Goal: Task Accomplishment & Management: Manage account settings

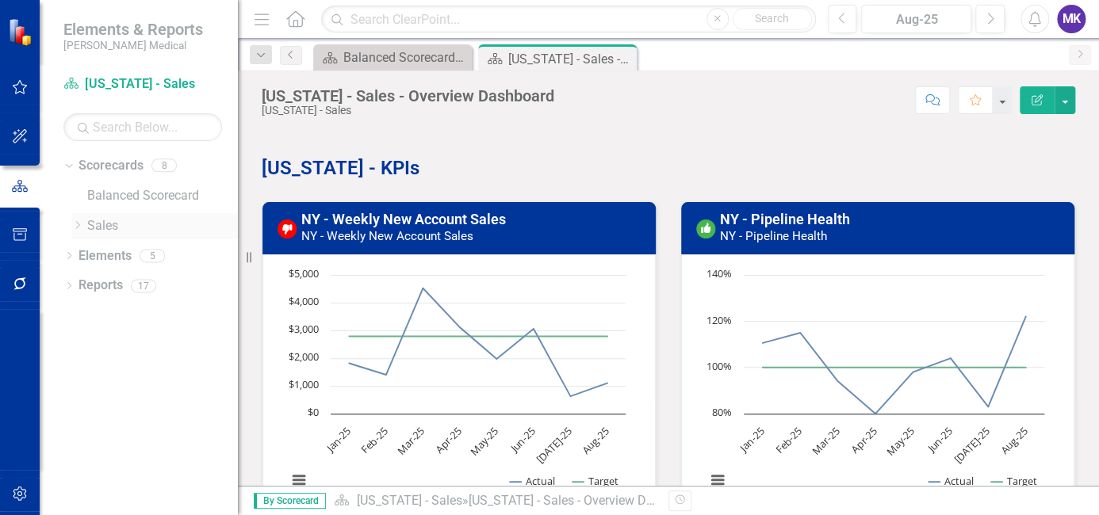
click at [107, 228] on link "Sales" at bounding box center [162, 226] width 151 height 18
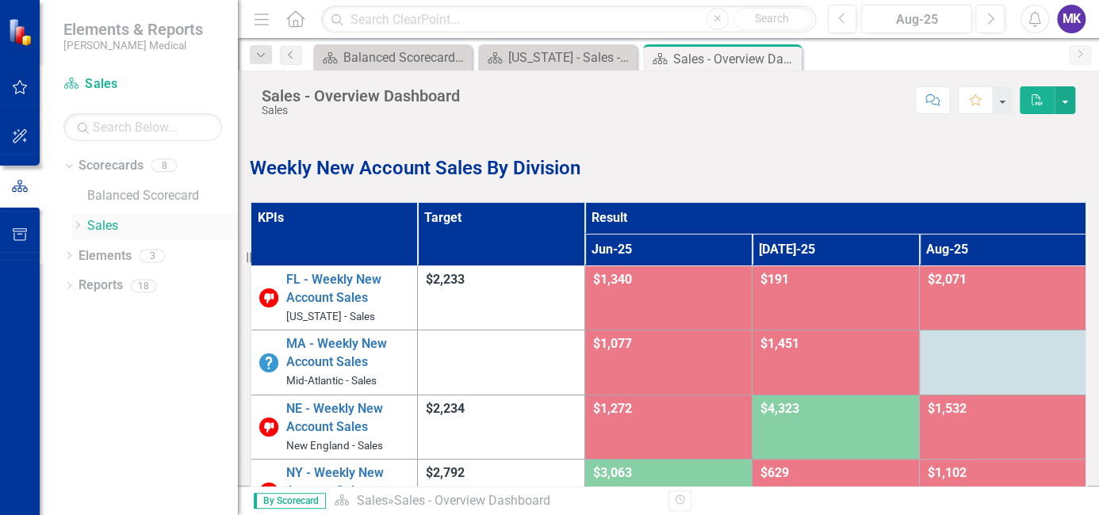
click at [75, 222] on icon "Dropdown" at bounding box center [77, 225] width 12 height 10
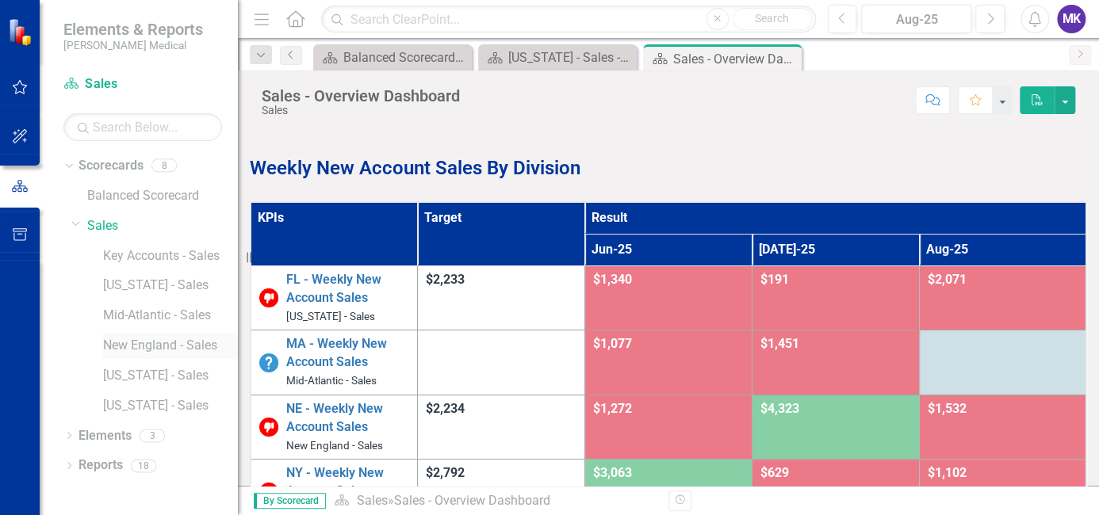
click at [162, 338] on link "New England - Sales" at bounding box center [170, 346] width 135 height 18
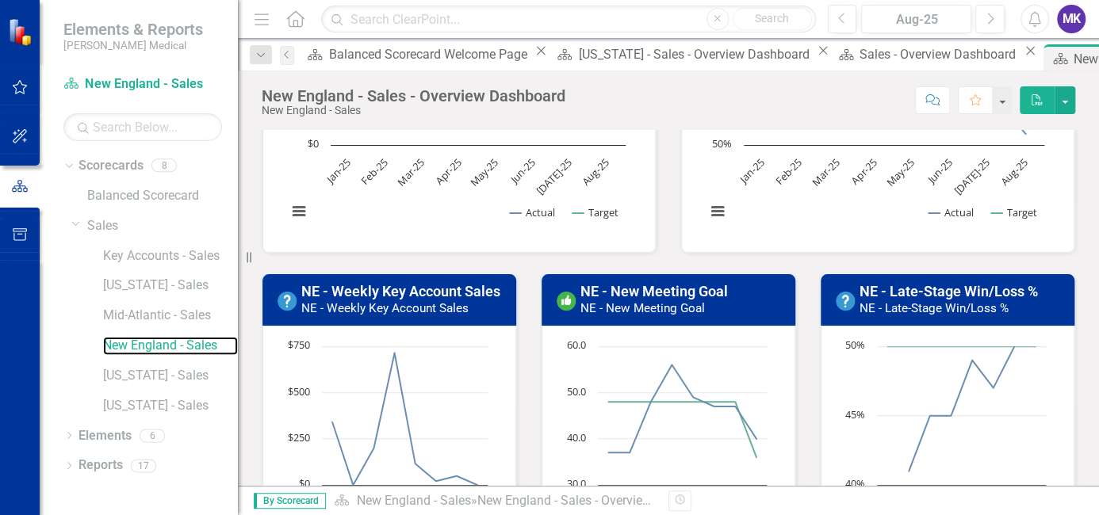
scroll to position [407, 0]
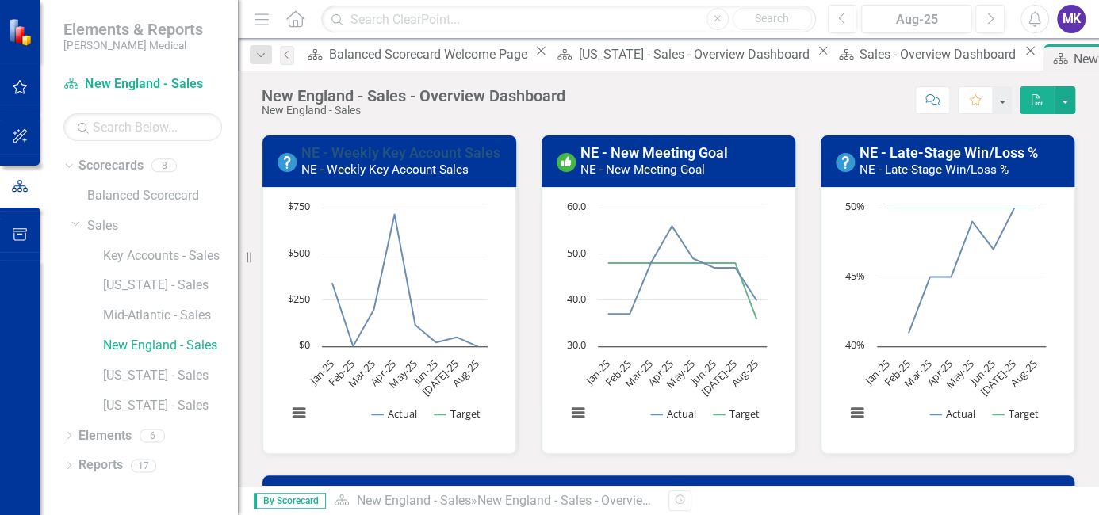
click at [408, 151] on link "NE - Weekly Key Account Sales" at bounding box center [400, 152] width 199 height 17
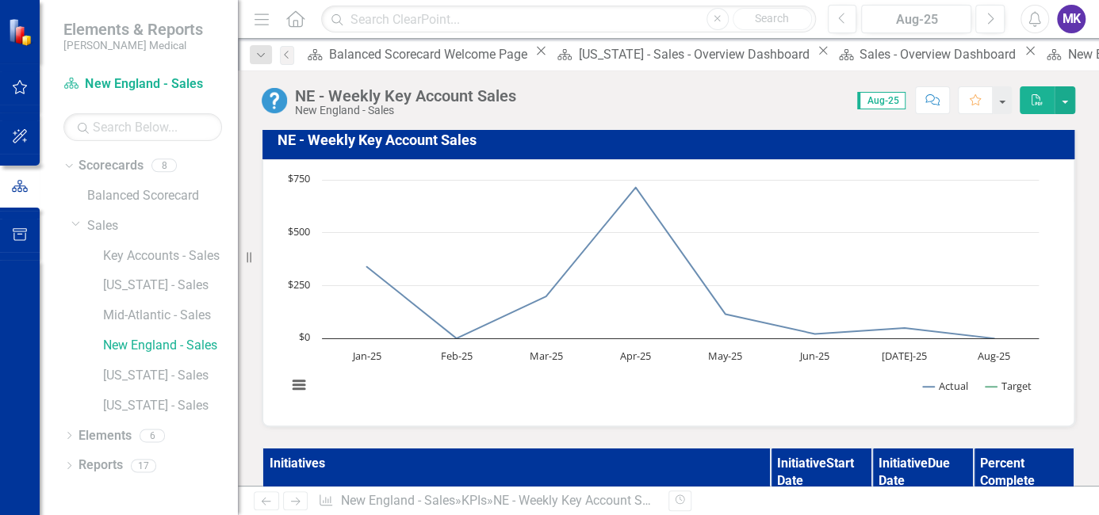
scroll to position [114, 0]
click at [136, 375] on link "[US_STATE] - Sales" at bounding box center [170, 376] width 135 height 18
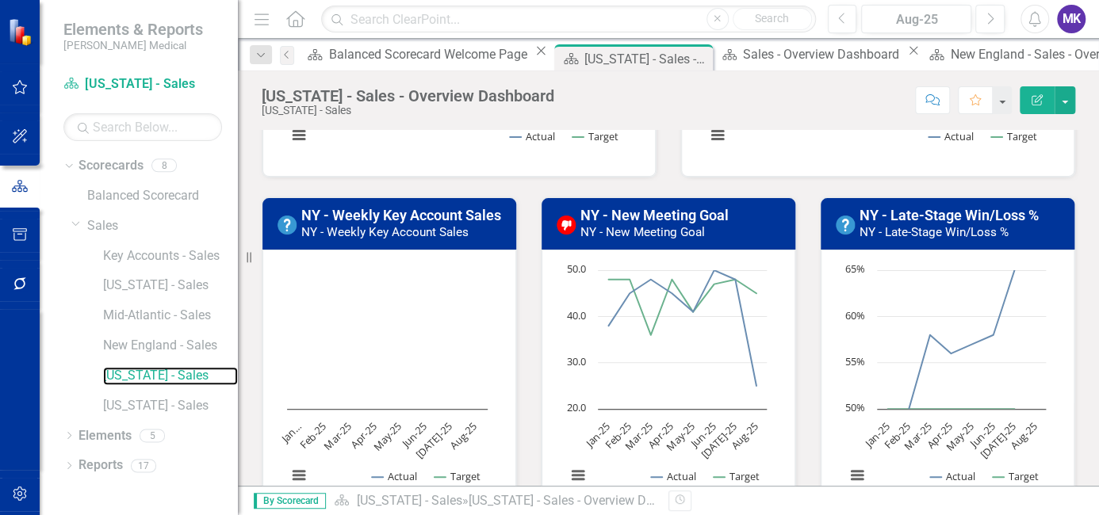
scroll to position [313, 0]
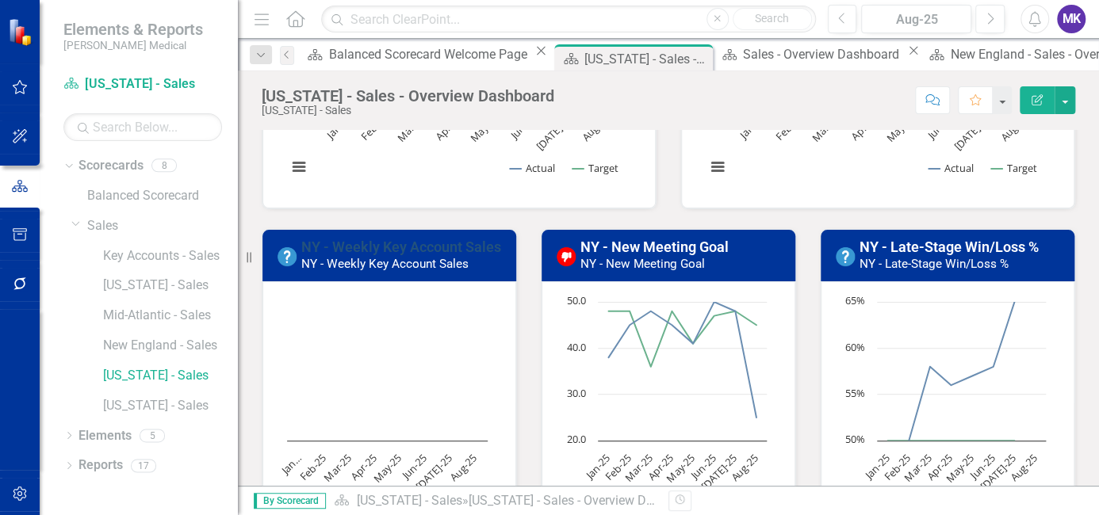
click at [396, 240] on link "NY - Weekly Key Account Sales" at bounding box center [401, 247] width 200 height 17
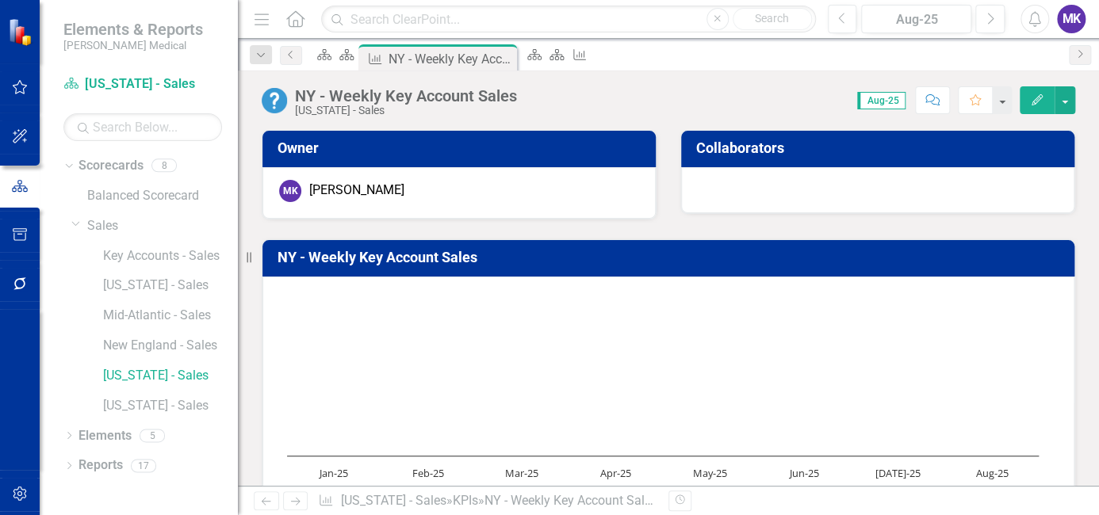
click at [1035, 104] on icon "Edit" at bounding box center [1037, 99] width 14 height 11
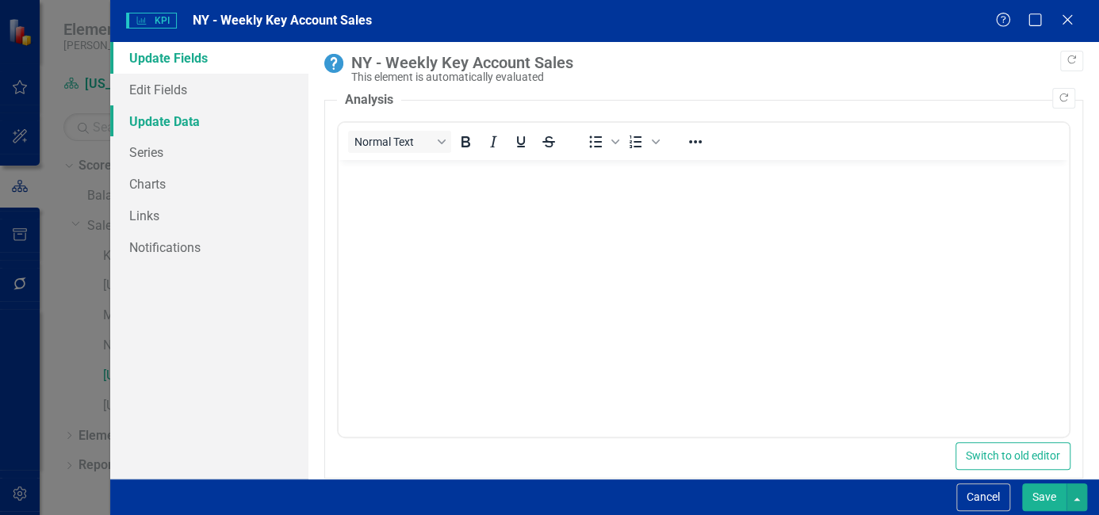
click at [176, 122] on link "Update Data" at bounding box center [209, 121] width 198 height 32
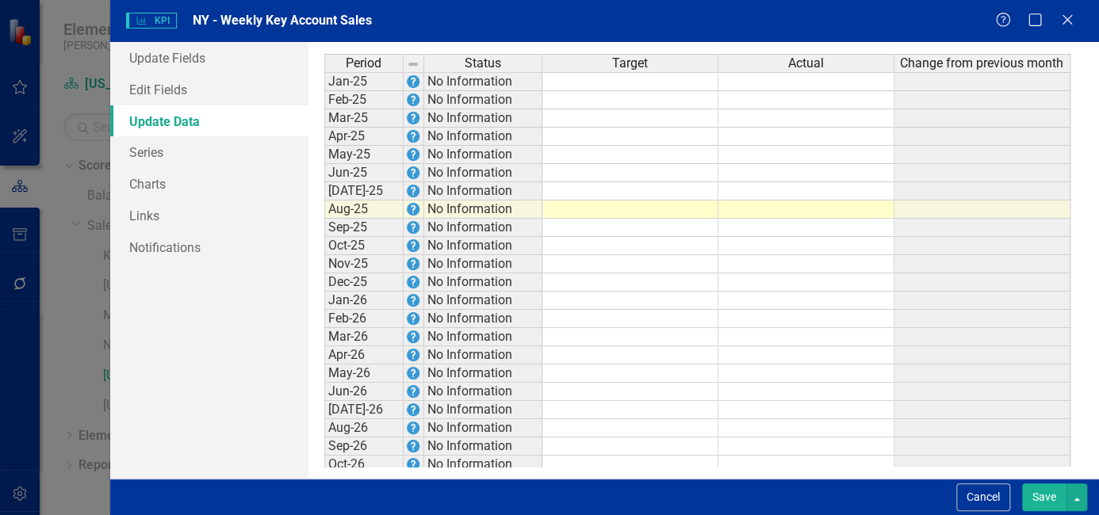
click at [772, 81] on td at bounding box center [806, 81] width 176 height 19
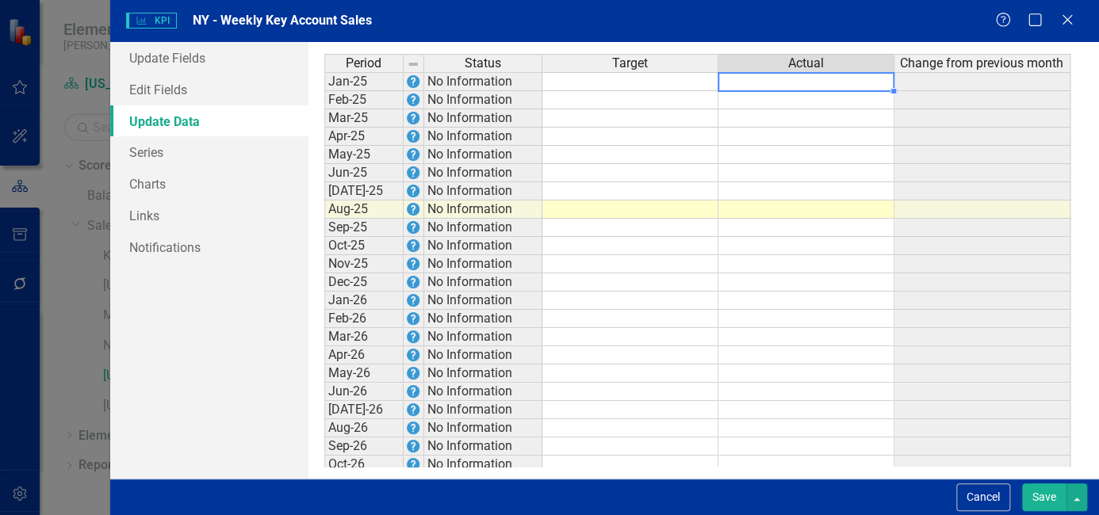
type textarea "47"
type textarea "103"
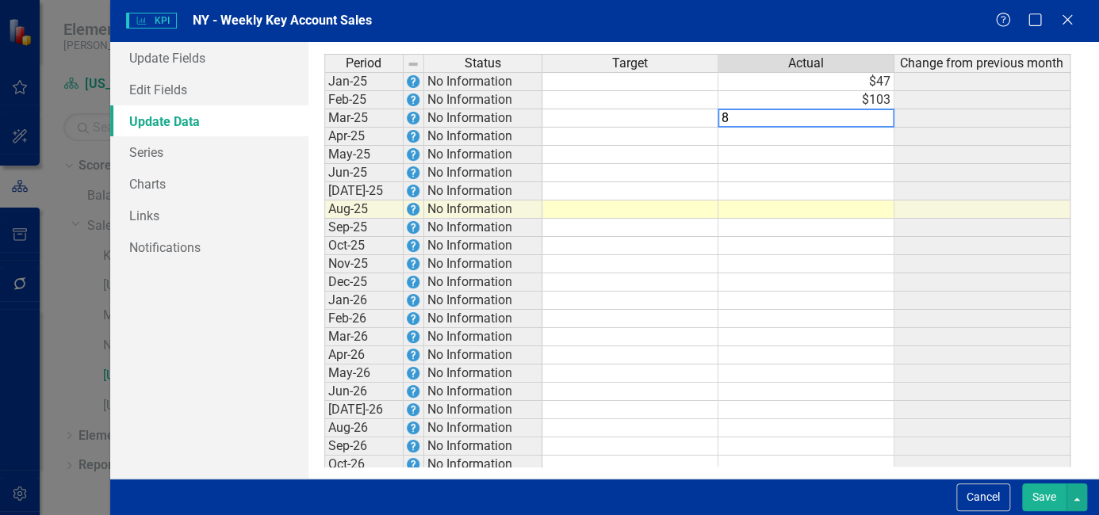
type textarea "84"
type textarea "1256"
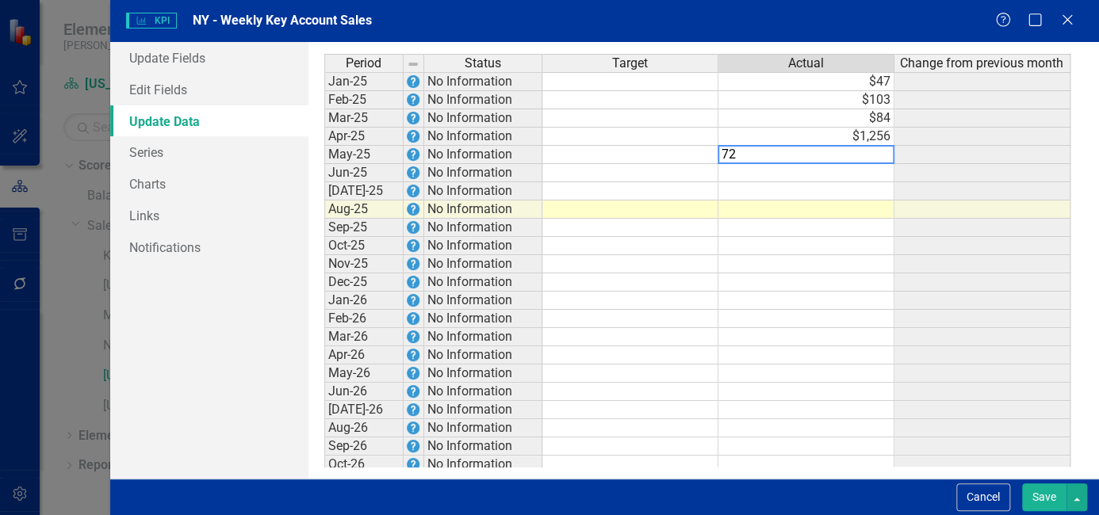
type textarea "725"
type textarea "1646"
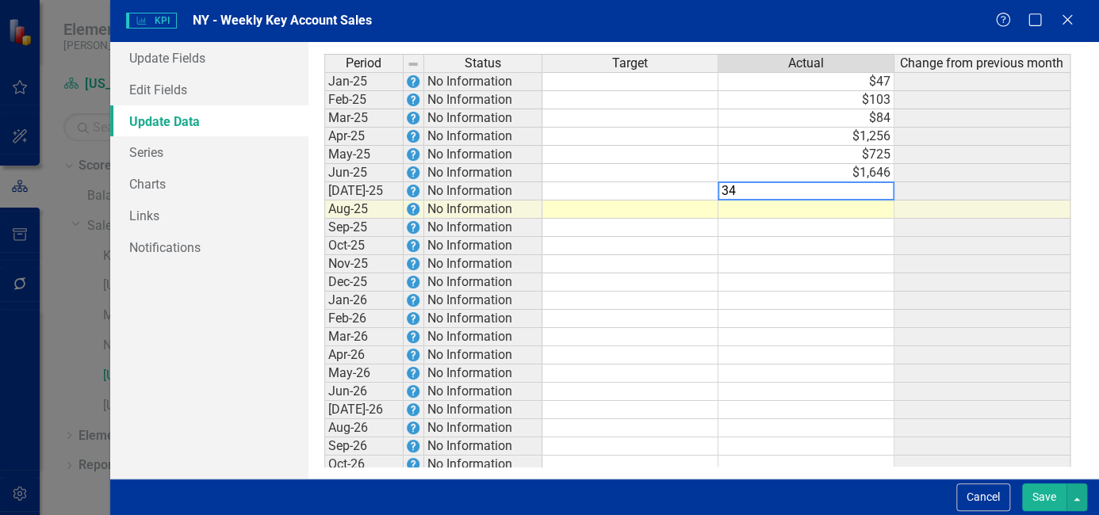
type textarea "341"
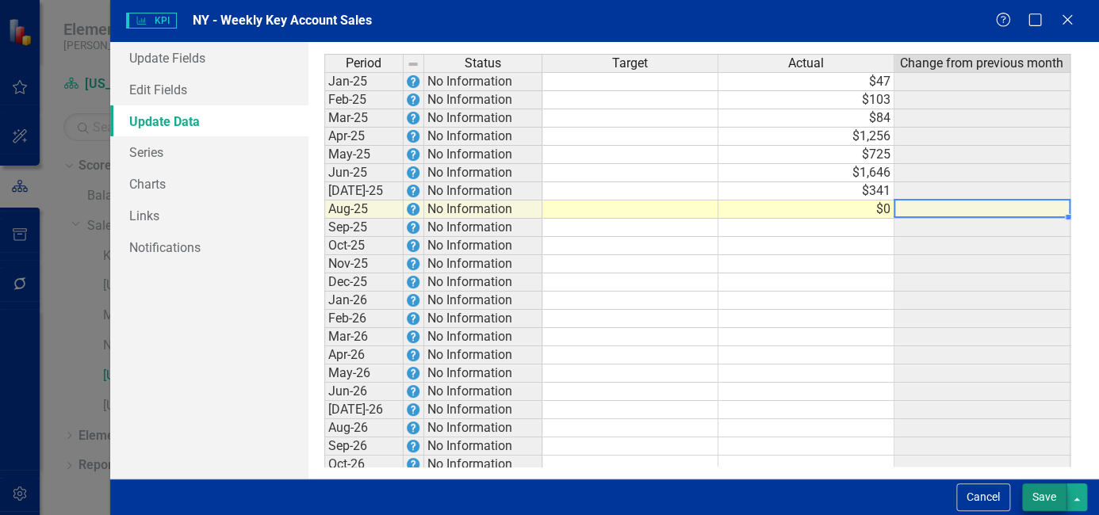
type textarea "0"
click at [1043, 495] on button "Save" at bounding box center [1044, 498] width 44 height 28
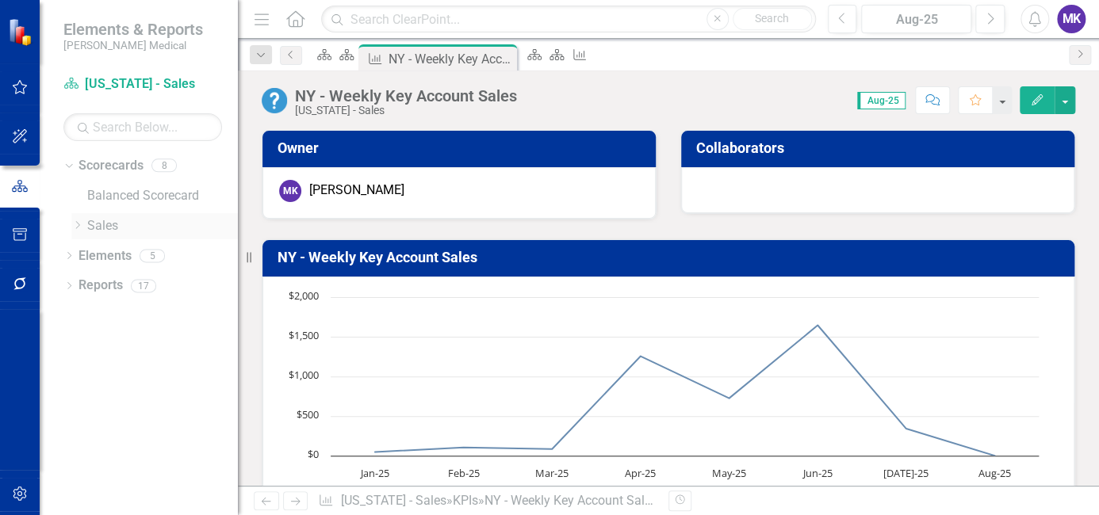
click at [88, 226] on link "Sales" at bounding box center [162, 226] width 151 height 18
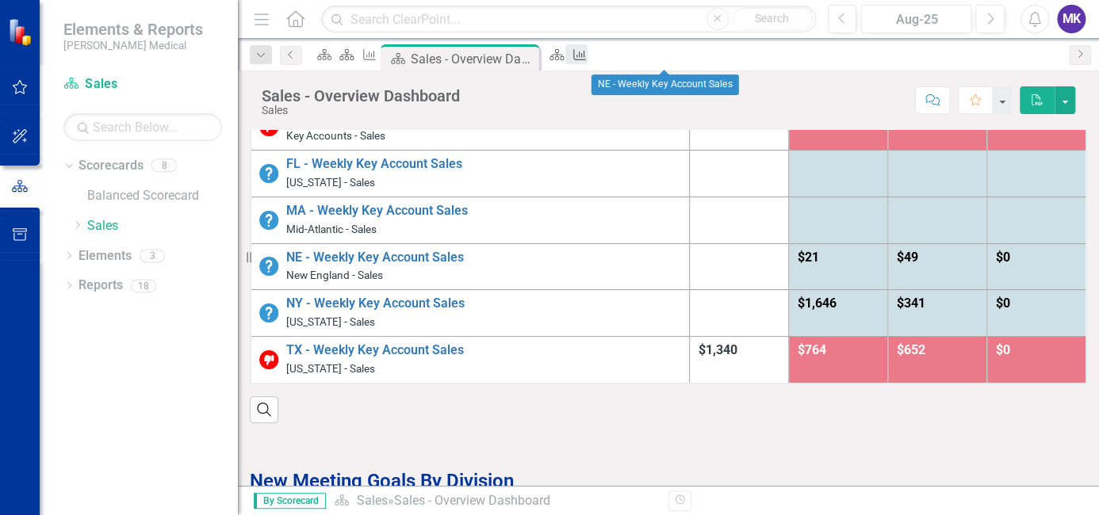
click at [587, 63] on div "KPI" at bounding box center [576, 54] width 22 height 20
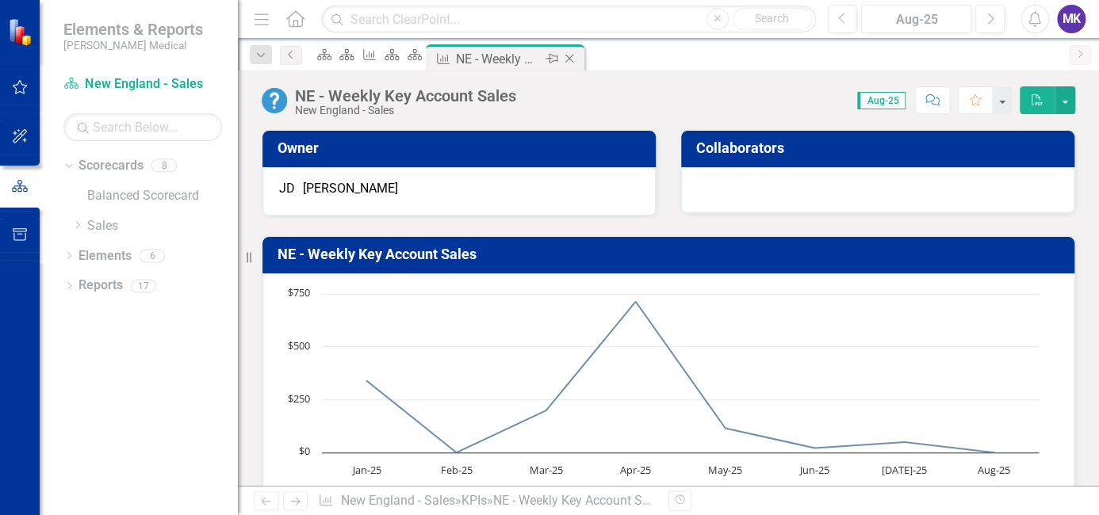
click at [577, 57] on icon "Close" at bounding box center [569, 58] width 16 height 13
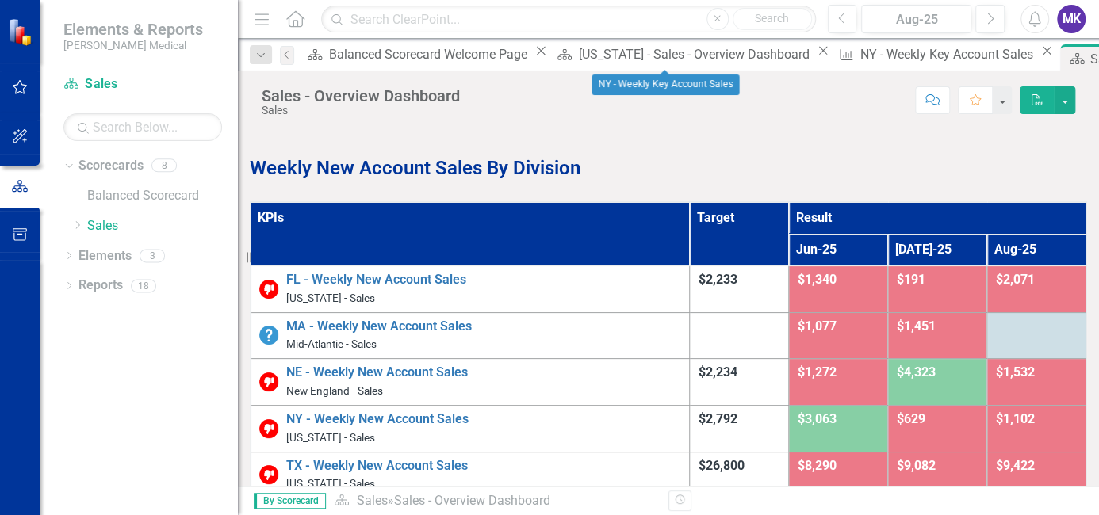
click at [1038, 57] on icon "Close" at bounding box center [1046, 50] width 16 height 13
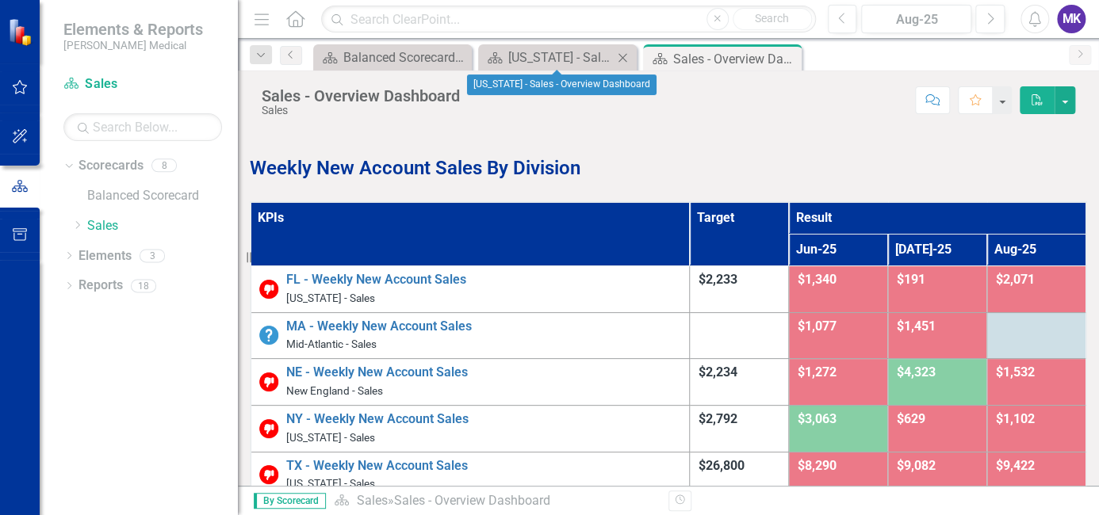
click at [625, 55] on icon "Close" at bounding box center [622, 58] width 16 height 13
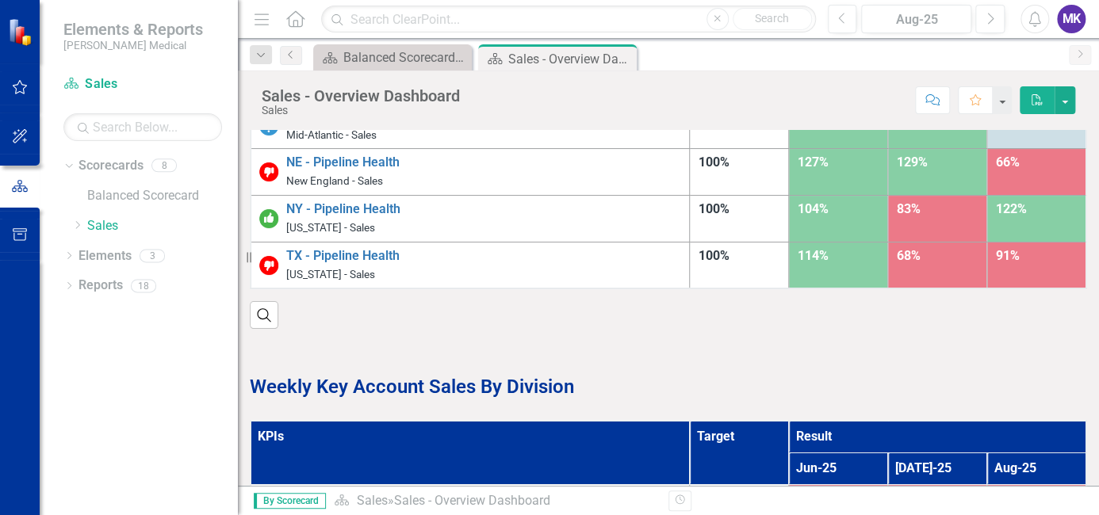
scroll to position [686, 0]
